Goal: Task Accomplishment & Management: Manage account settings

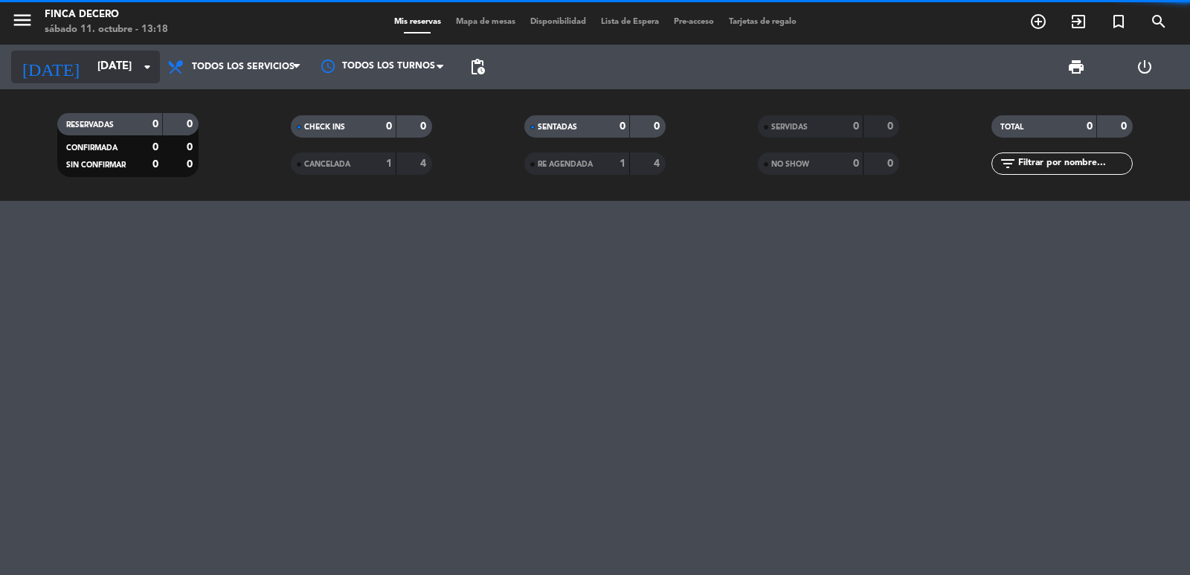
click at [103, 60] on input "[DATE]" at bounding box center [161, 67] width 143 height 28
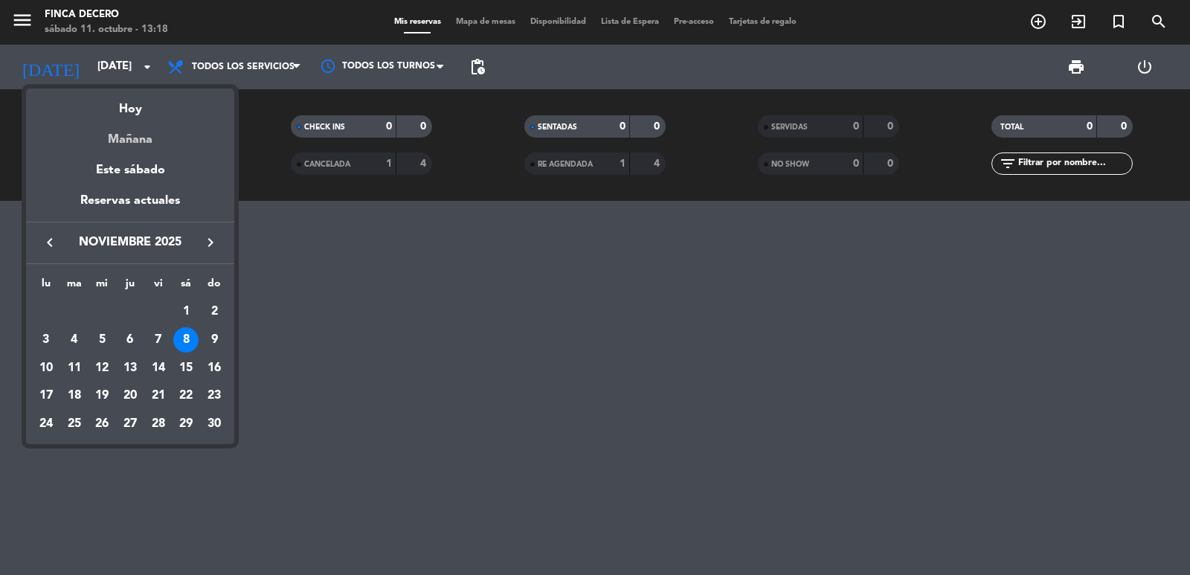
click at [131, 129] on div "Mañana" at bounding box center [130, 134] width 208 height 30
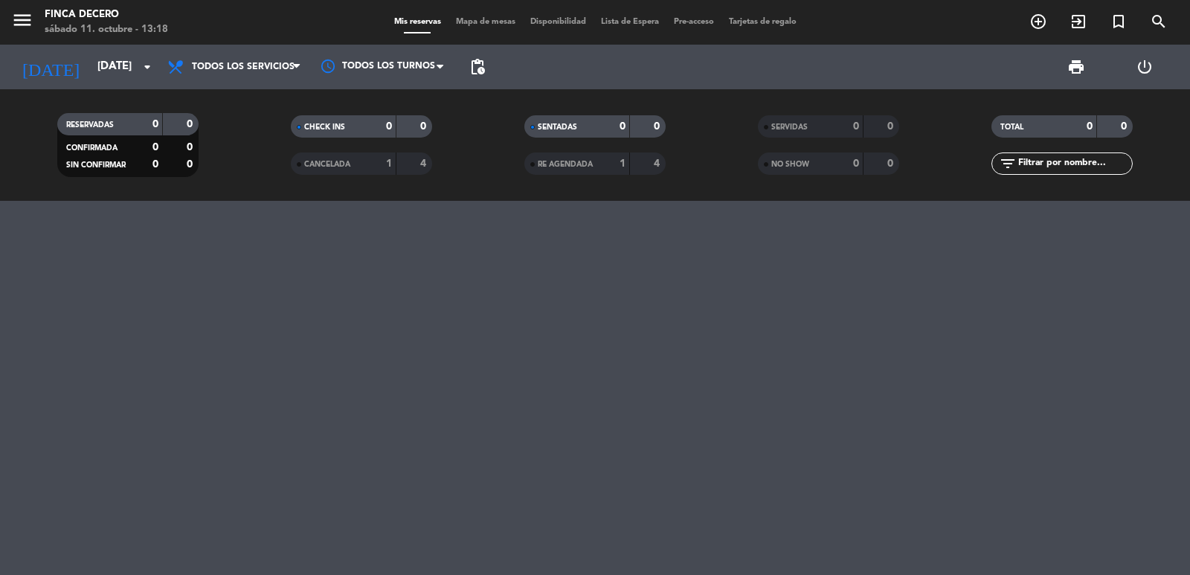
type input "[DATE]"
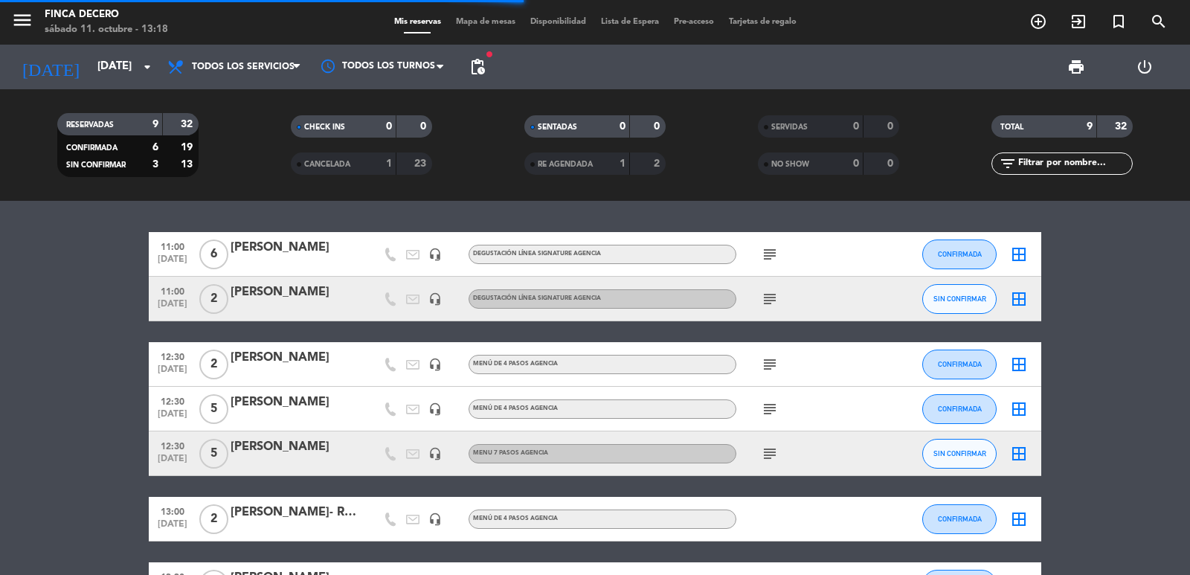
scroll to position [196, 0]
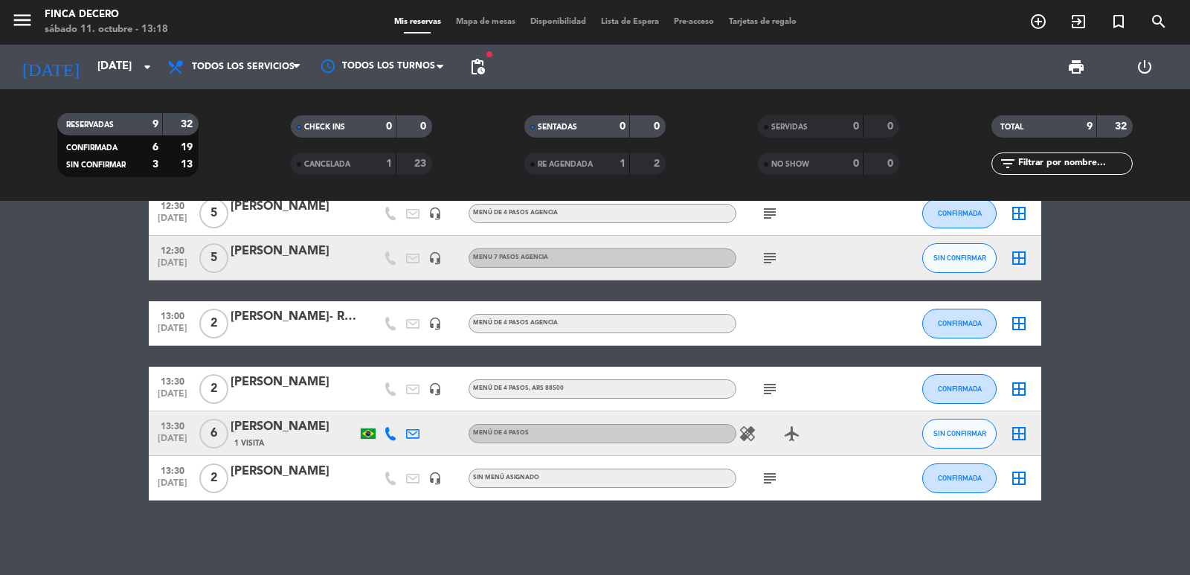
click at [310, 321] on div "[PERSON_NAME]- Road Trip" at bounding box center [293, 316] width 126 height 19
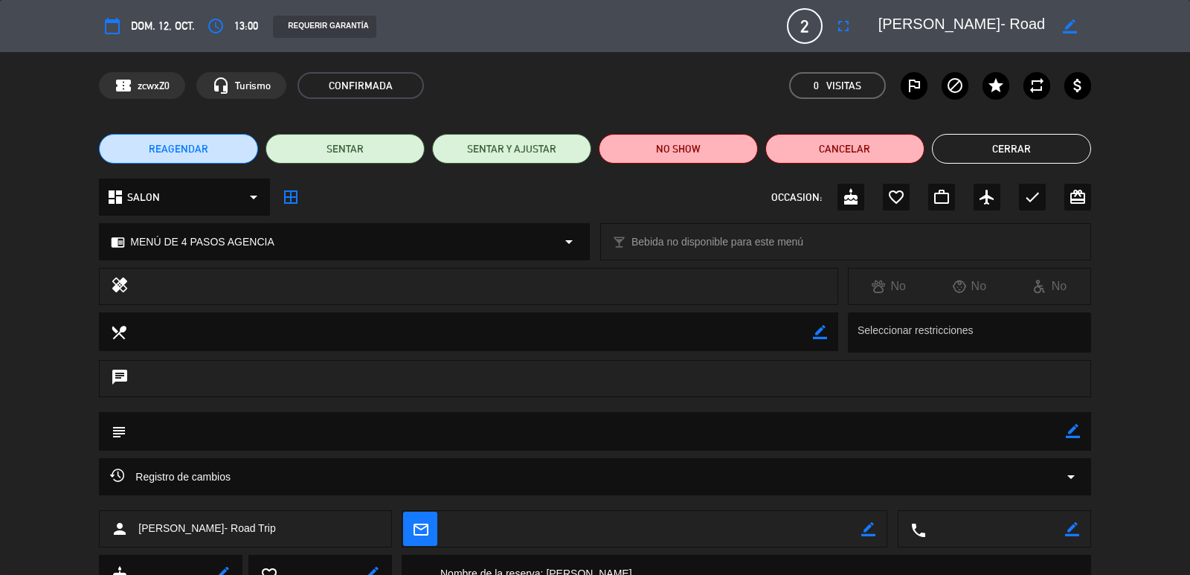
scroll to position [203, 0]
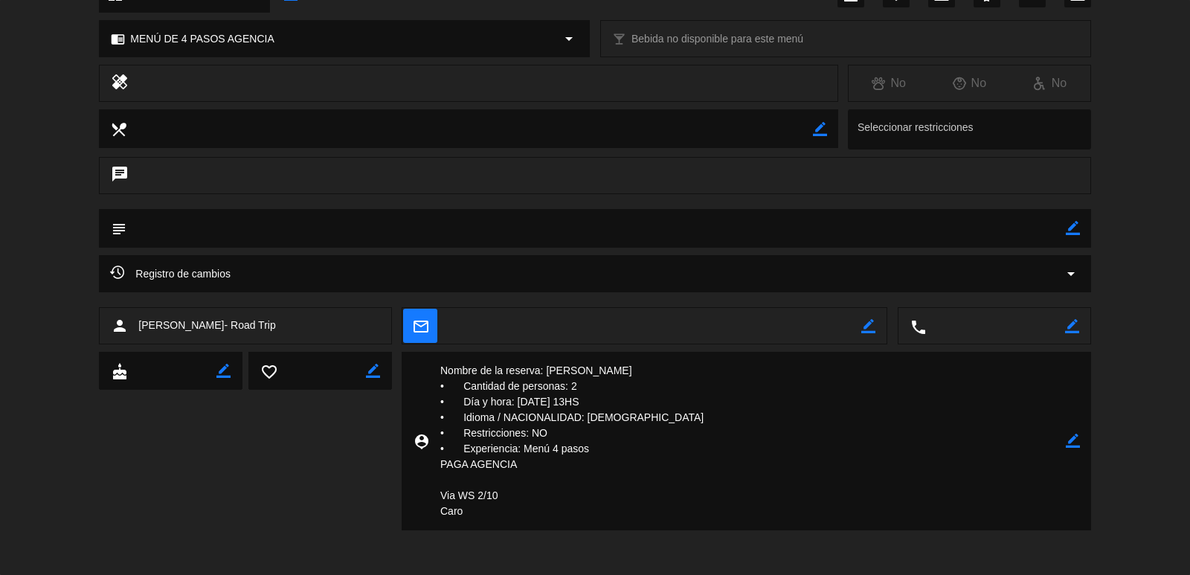
click at [327, 492] on div "cake border_color favorite_border border_color person_pin border_color" at bounding box center [594, 441] width 991 height 178
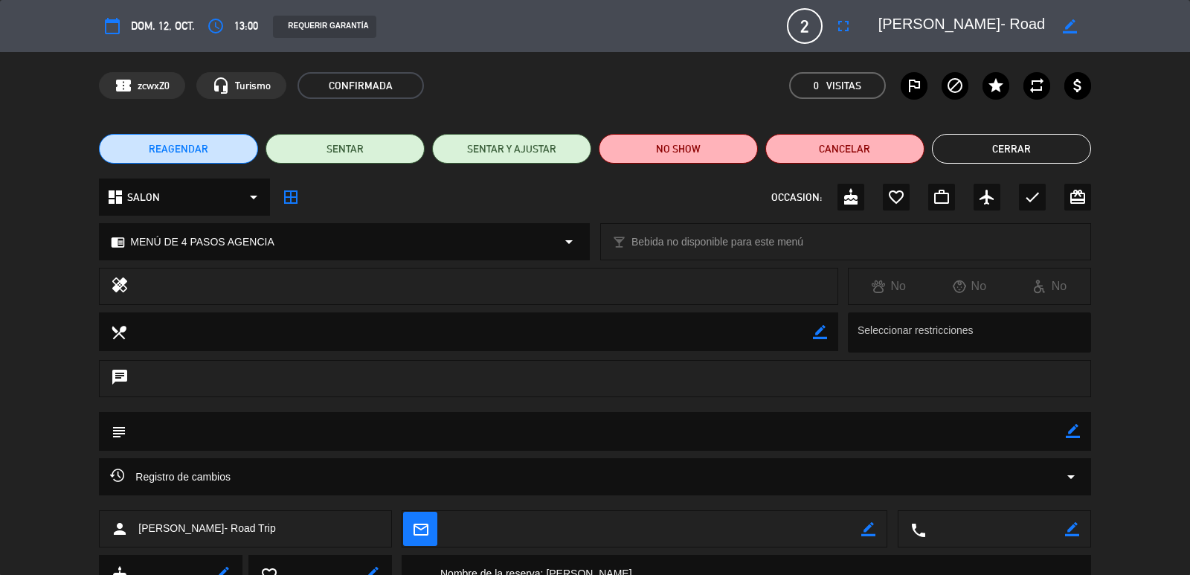
click at [983, 146] on button "Cerrar" at bounding box center [1011, 149] width 159 height 30
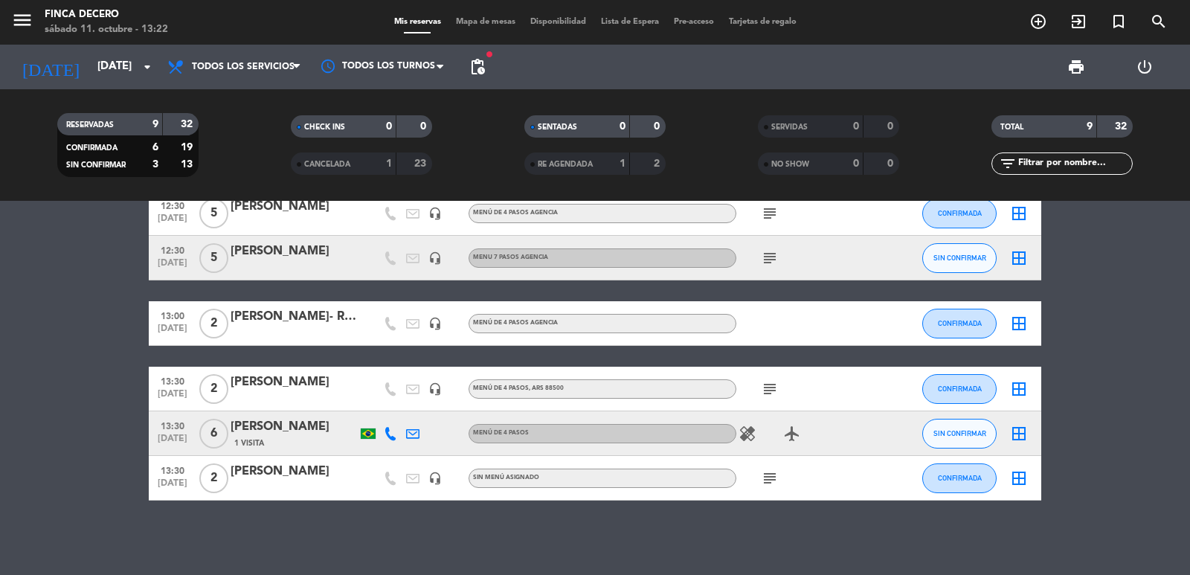
click at [384, 428] on icon at bounding box center [390, 433] width 13 height 13
click at [368, 404] on span "Copiar" at bounding box center [375, 409] width 31 height 16
click at [497, 484] on div "Sin menú asignado" at bounding box center [602, 477] width 268 height 19
click at [288, 483] on div at bounding box center [293, 488] width 126 height 12
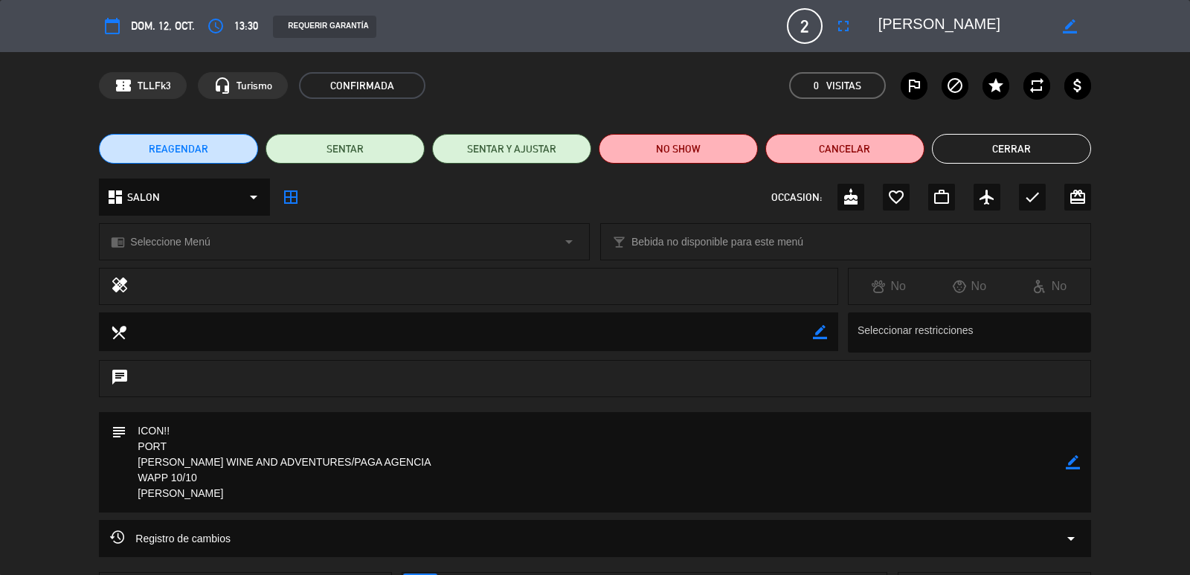
click at [1022, 151] on button "Cerrar" at bounding box center [1011, 149] width 159 height 30
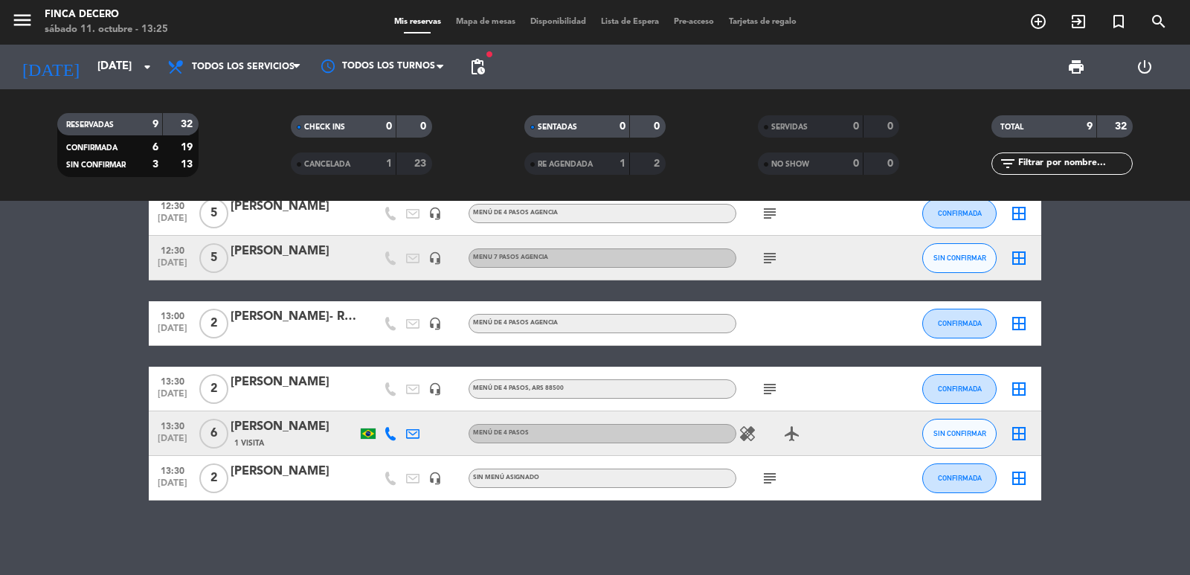
click at [764, 258] on icon "subject" at bounding box center [770, 258] width 18 height 18
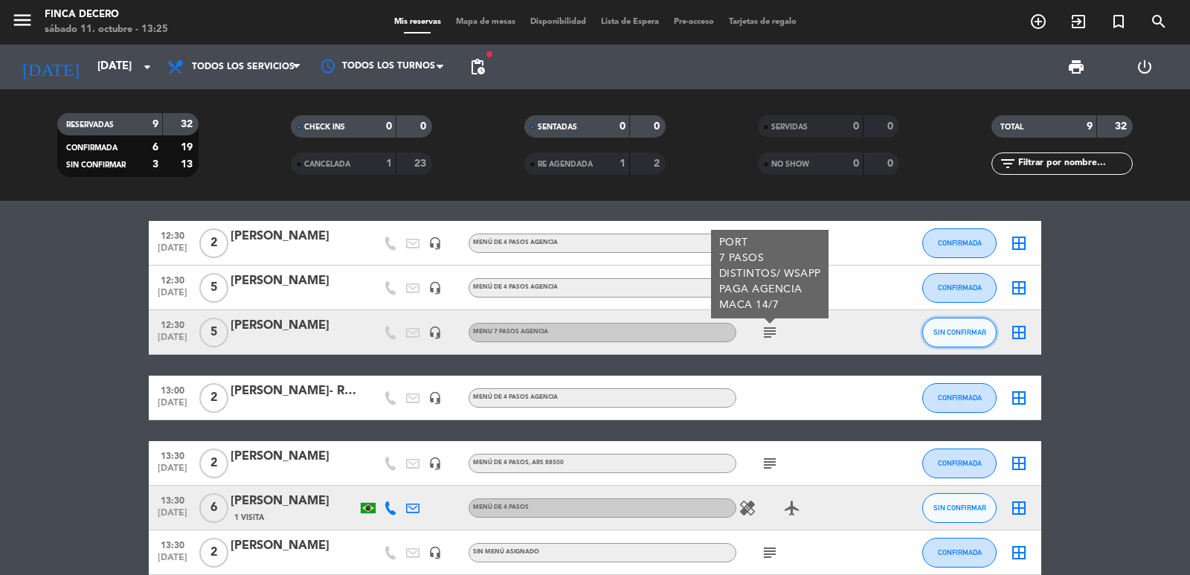
click at [970, 335] on span "SIN CONFIRMAR" at bounding box center [959, 332] width 53 height 8
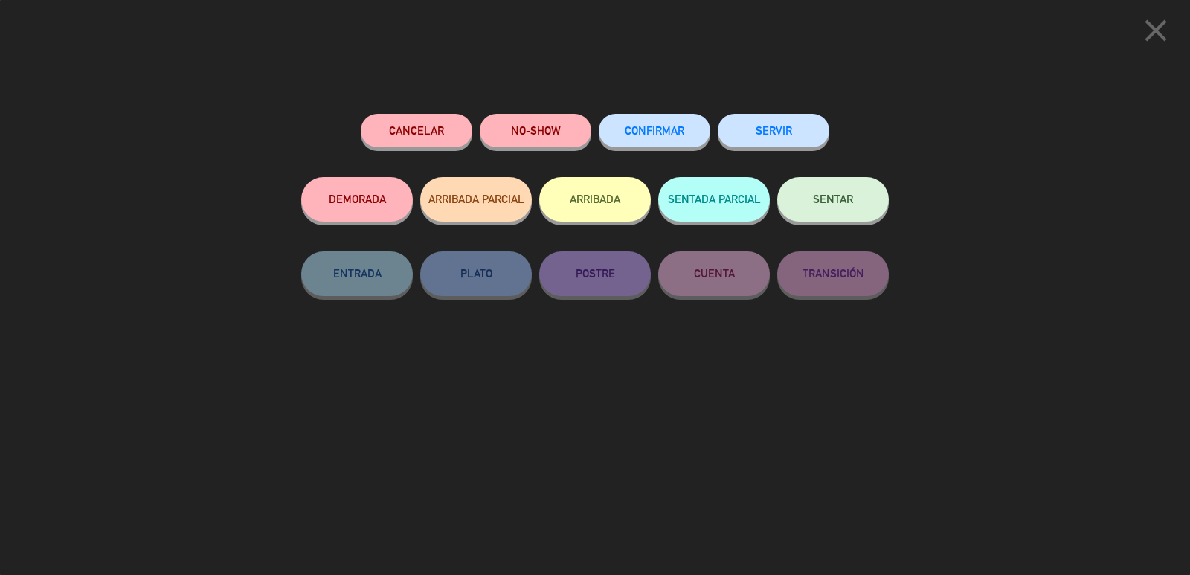
click at [674, 146] on button "CONFIRMAR" at bounding box center [655, 130] width 112 height 33
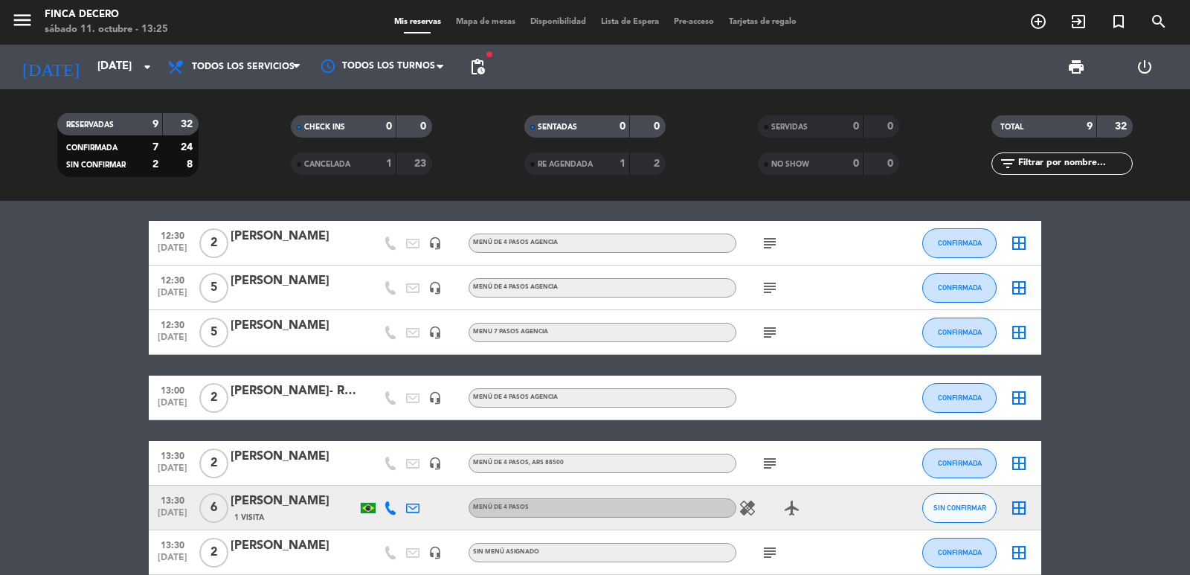
click at [114, 326] on bookings-row "11:00 [DATE] 6 [PERSON_NAME] headset_mic DEGUSTACIÓN LÍNEA SIGNATURE AGENCIA su…" at bounding box center [595, 343] width 1190 height 464
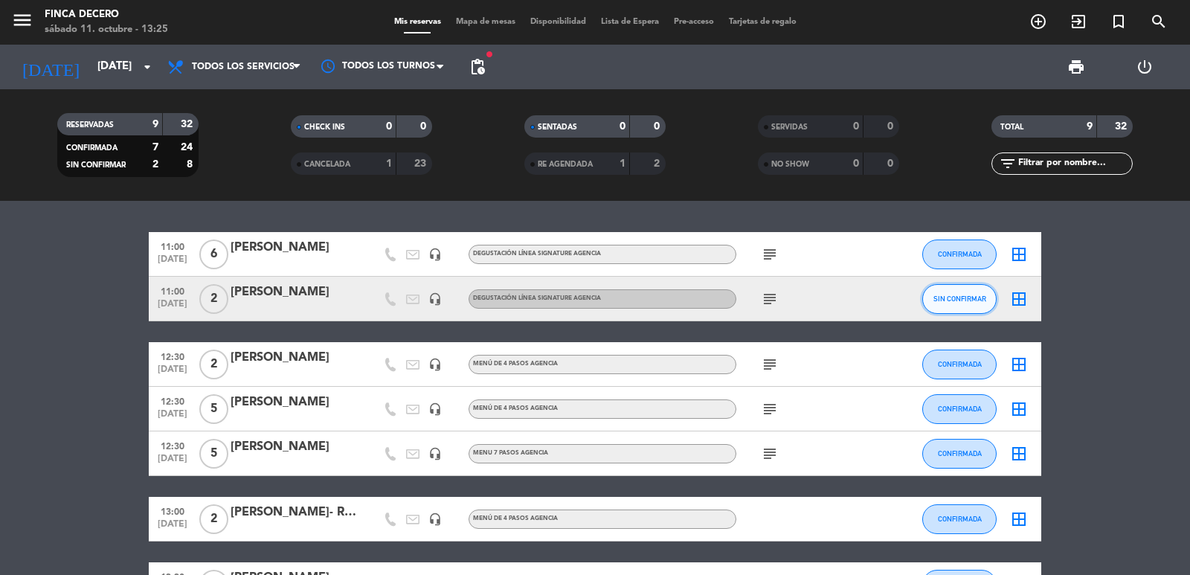
click at [974, 291] on button "SIN CONFIRMAR" at bounding box center [959, 299] width 74 height 30
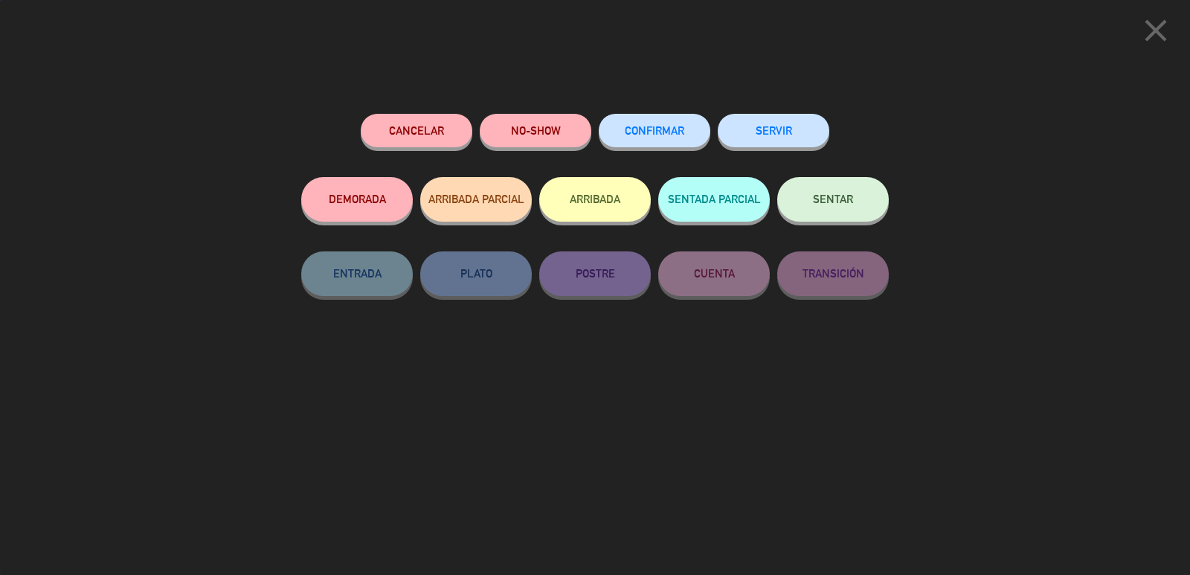
click at [662, 138] on button "CONFIRMAR" at bounding box center [655, 130] width 112 height 33
